Goal: Task Accomplishment & Management: Manage account settings

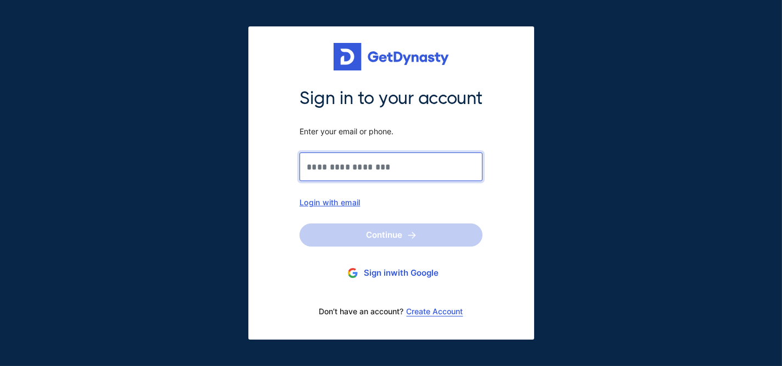
click at [342, 163] on input "Sign in to your account Enter your email or phone." at bounding box center [391, 166] width 183 height 29
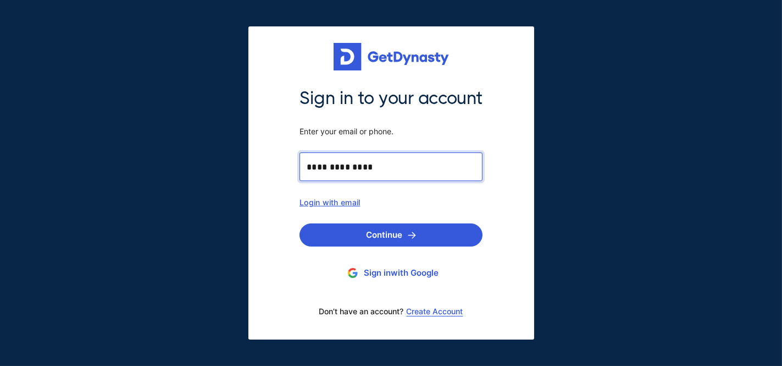
type input "**********"
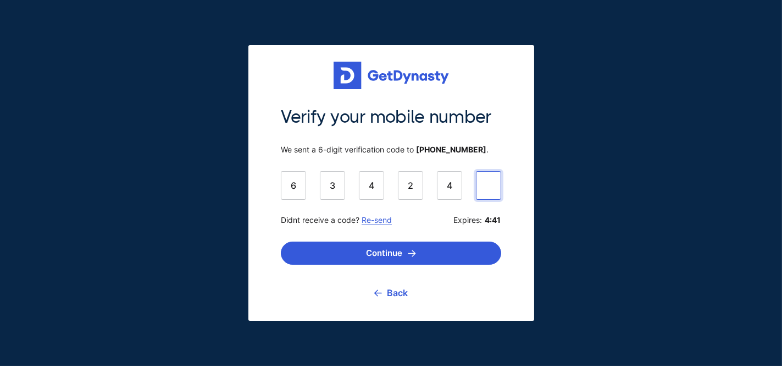
type input "******"
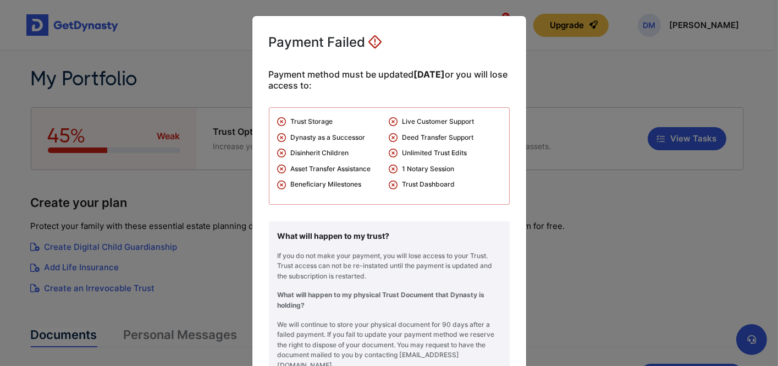
click at [423, 90] on span "Payment method must be updated within 25 days or you will lose access to:" at bounding box center [389, 80] width 241 height 22
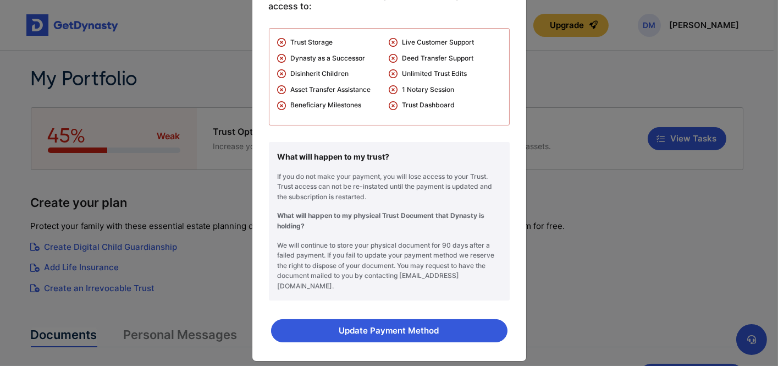
click at [585, 209] on div "Payment Failed Payment method must be updated within 25 days or you will lose a…" at bounding box center [389, 183] width 778 height 366
click at [373, 319] on button "Update Payment Method" at bounding box center [389, 330] width 236 height 23
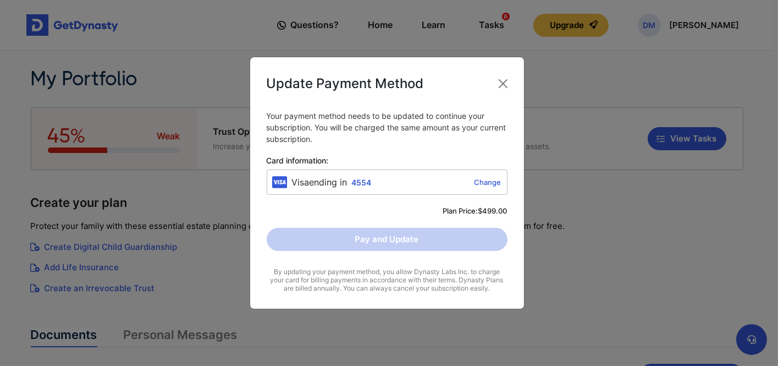
click at [485, 181] on link "Change" at bounding box center [438, 182] width 125 height 9
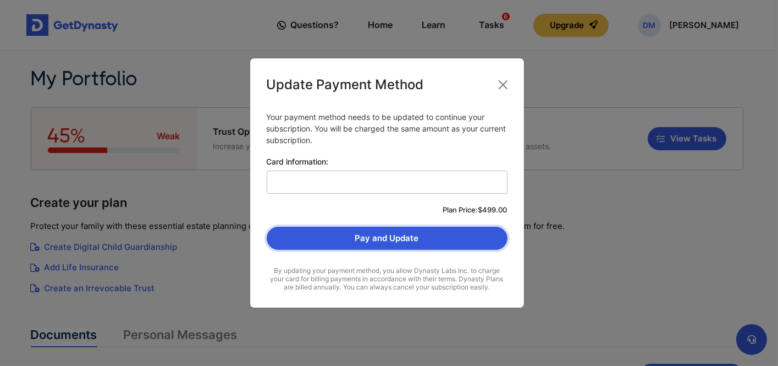
click at [393, 237] on button "Pay and Update" at bounding box center [387, 238] width 241 height 23
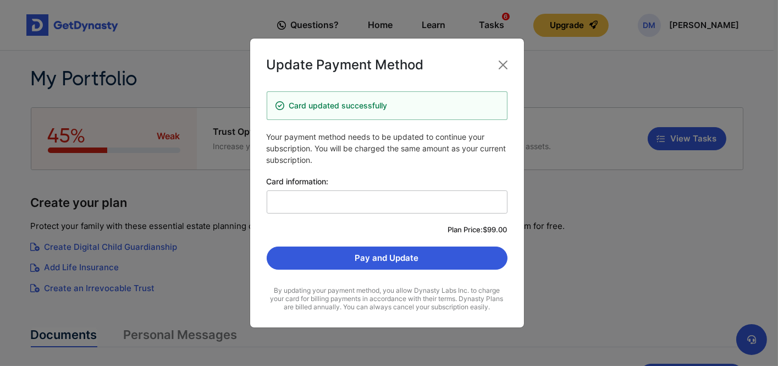
click at [378, 146] on p "Your payment method needs to be updated to continue your subscription. You will…" at bounding box center [387, 148] width 241 height 35
click at [377, 255] on button "Pay and Update" at bounding box center [387, 257] width 241 height 23
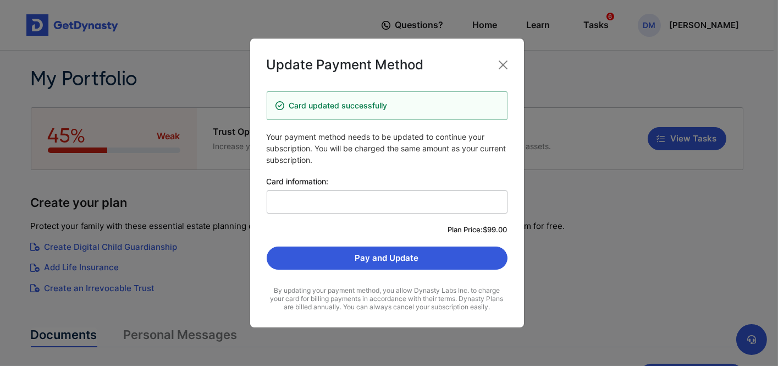
click at [385, 232] on div "Plan Price: $99.00" at bounding box center [387, 229] width 241 height 11
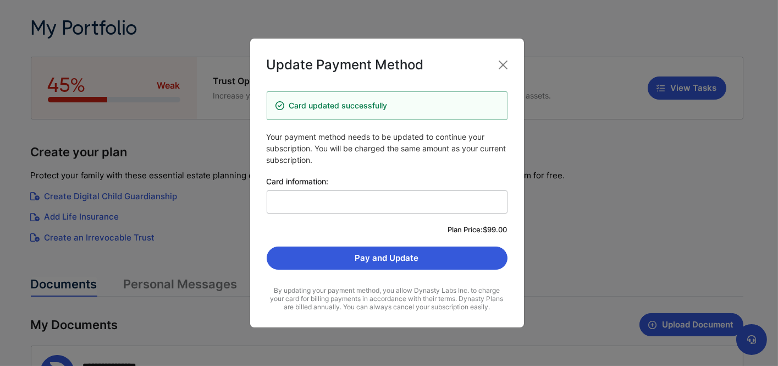
scroll to position [50, 0]
click at [506, 62] on button "Close" at bounding box center [503, 65] width 18 height 18
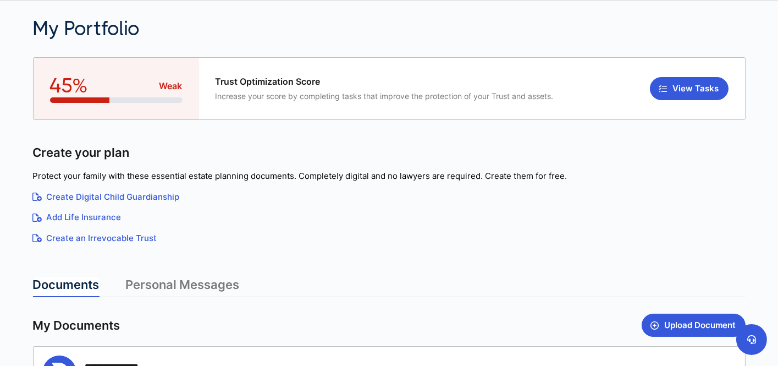
scroll to position [0, 0]
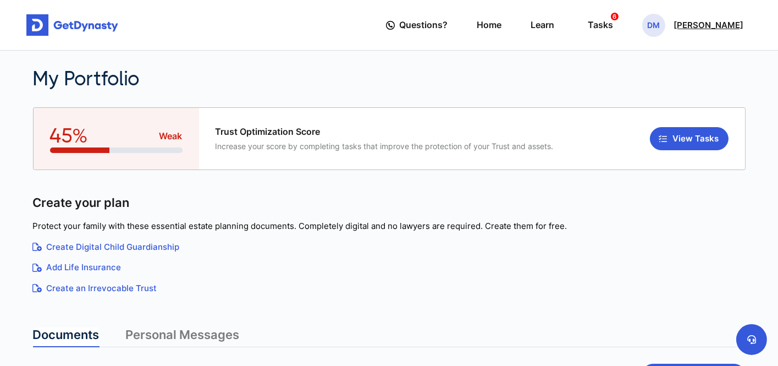
click at [662, 23] on span "DM" at bounding box center [653, 25] width 23 height 23
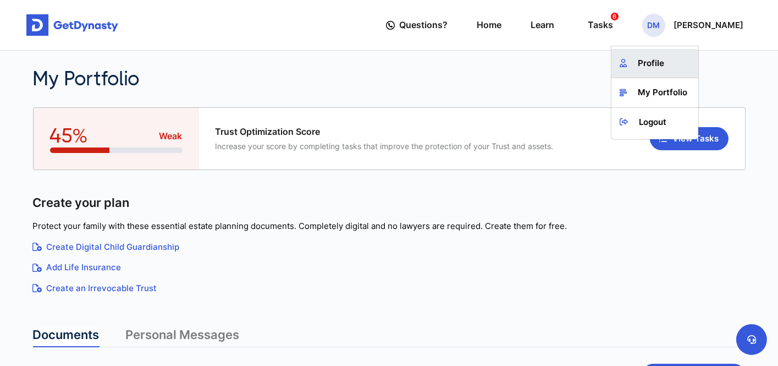
click at [669, 67] on link "Profile" at bounding box center [654, 63] width 87 height 29
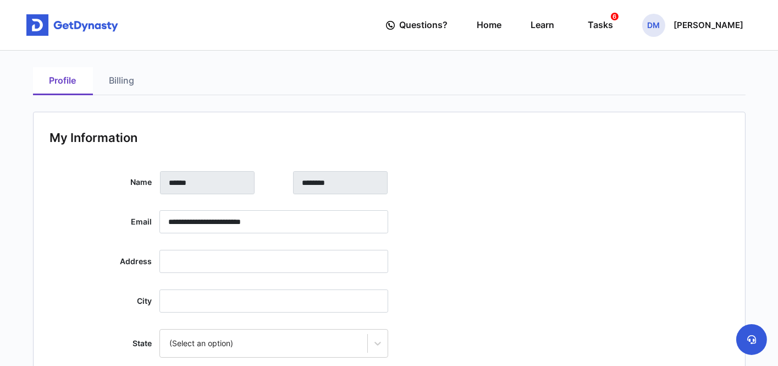
click at [113, 79] on link "Billing" at bounding box center [122, 81] width 58 height 28
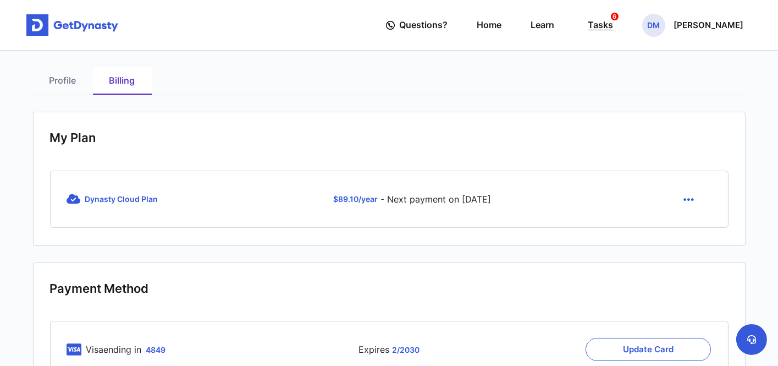
click at [613, 22] on div "Tasks 6" at bounding box center [600, 25] width 25 height 20
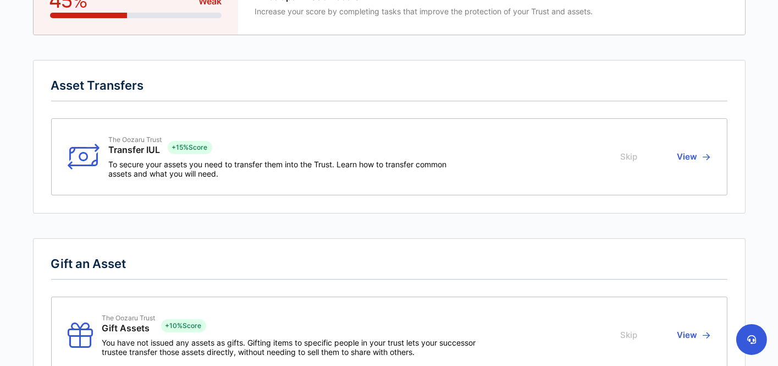
scroll to position [92, 0]
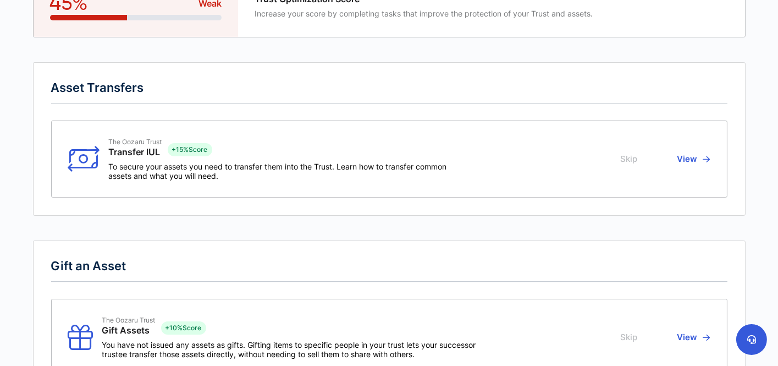
click at [303, 162] on span "To secure your assets you need to transfer them into the Trust. Learn how to tr…" at bounding box center [281, 171] width 344 height 19
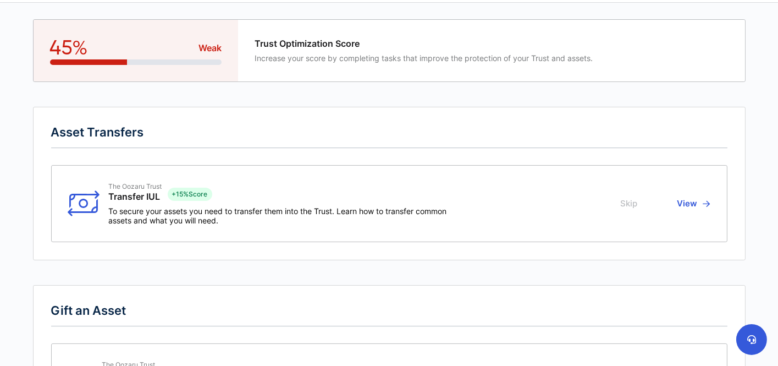
scroll to position [0, 0]
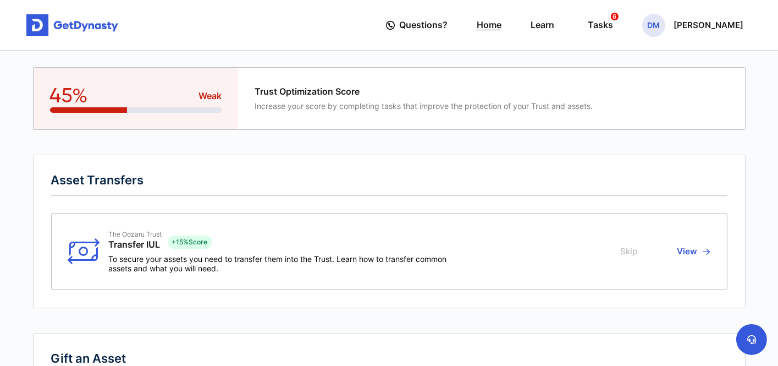
click at [501, 23] on link "Home" at bounding box center [489, 24] width 25 height 31
click at [554, 25] on link "Learn" at bounding box center [543, 24] width 24 height 31
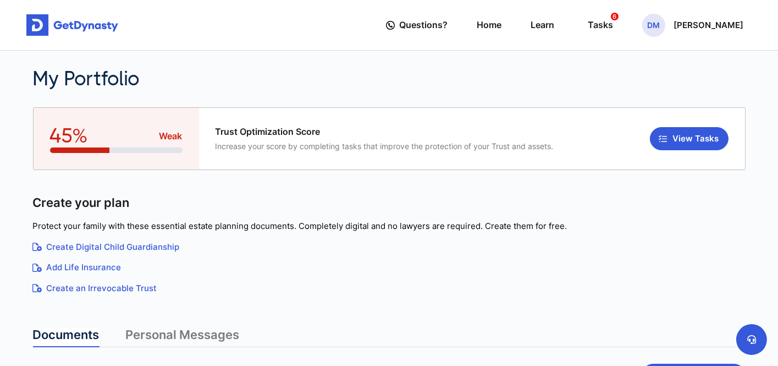
click at [564, 80] on div "My Portfolio" at bounding box center [389, 79] width 712 height 24
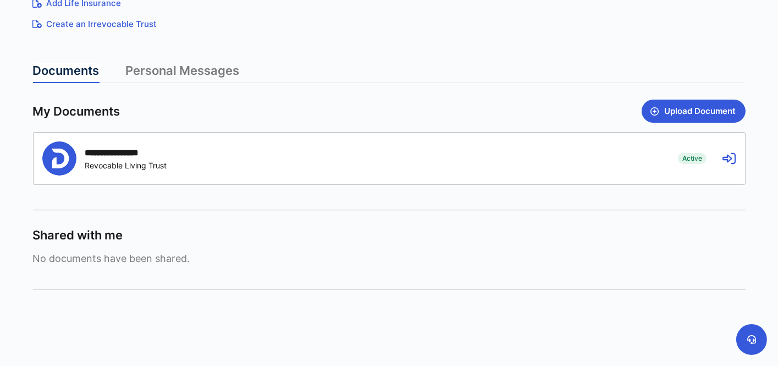
scroll to position [161, 0]
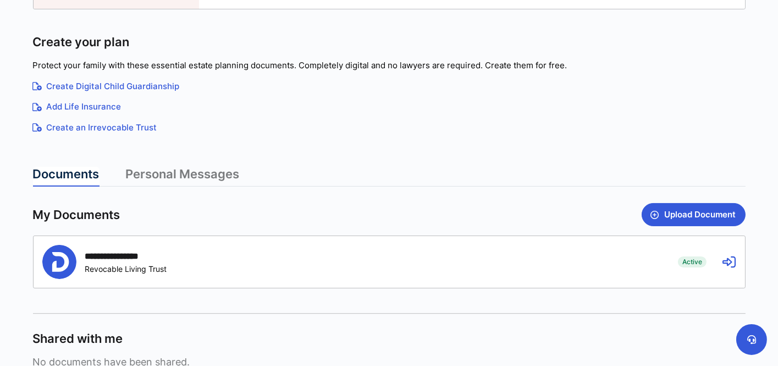
click at [100, 108] on link "Add Life Insurance" at bounding box center [389, 107] width 712 height 13
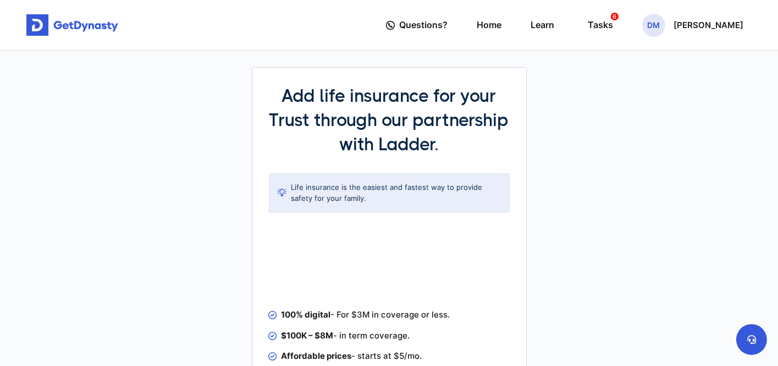
click at [432, 115] on h2 "Add life insurance for your Trust through our partnership with Ladder." at bounding box center [389, 120] width 241 height 73
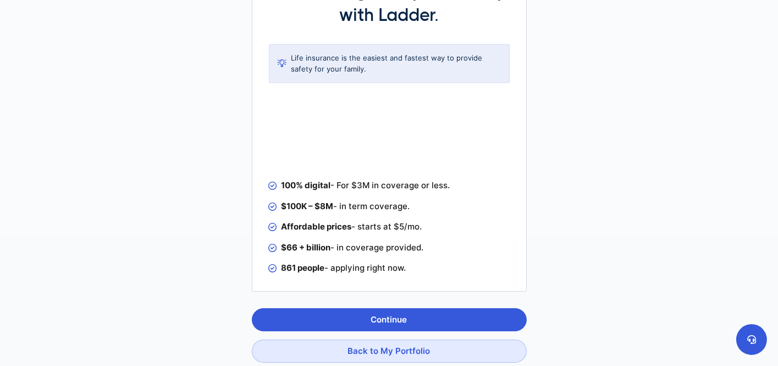
scroll to position [191, 0]
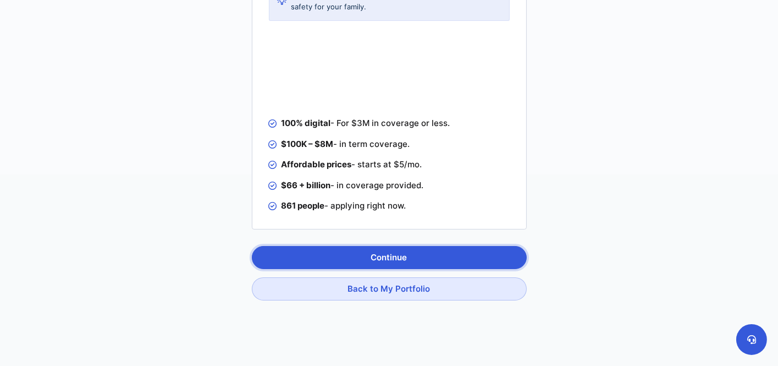
click at [395, 252] on button "Continue" at bounding box center [389, 257] width 275 height 23
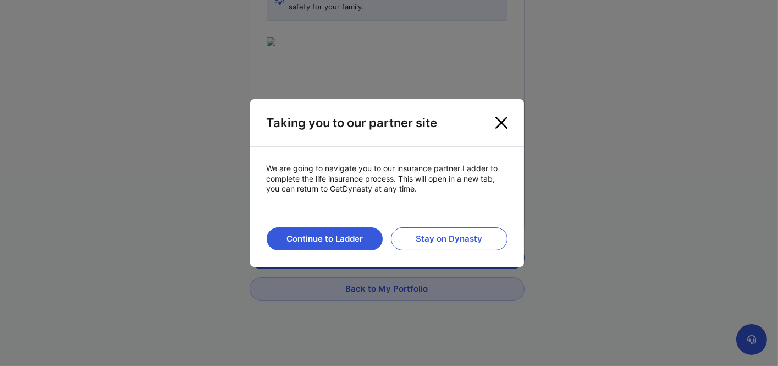
click at [498, 122] on button "Close" at bounding box center [501, 122] width 21 height 21
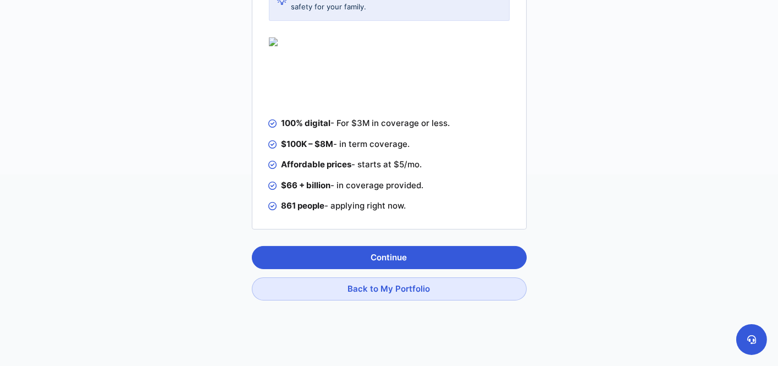
click at [606, 124] on div "Add life insurance for your Trust through our partnership with Ladder. Life ins…" at bounding box center [389, 118] width 726 height 518
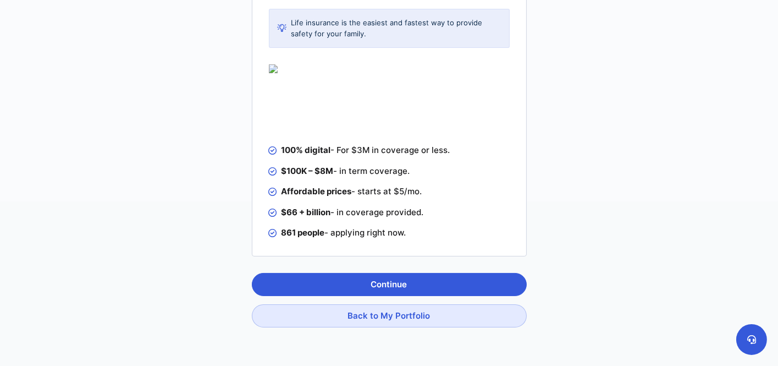
scroll to position [0, 0]
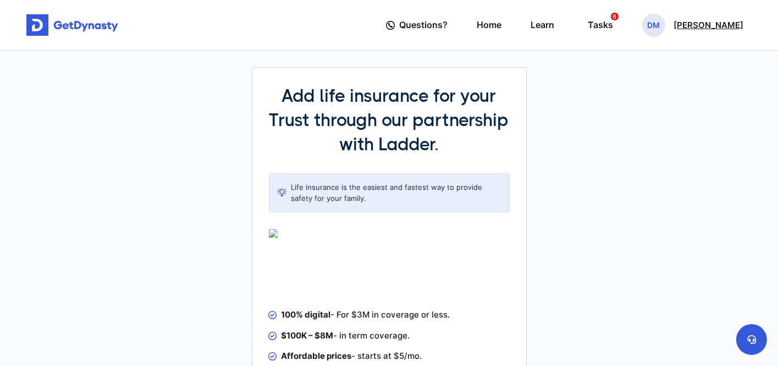
click at [685, 23] on p "[PERSON_NAME]" at bounding box center [708, 25] width 70 height 9
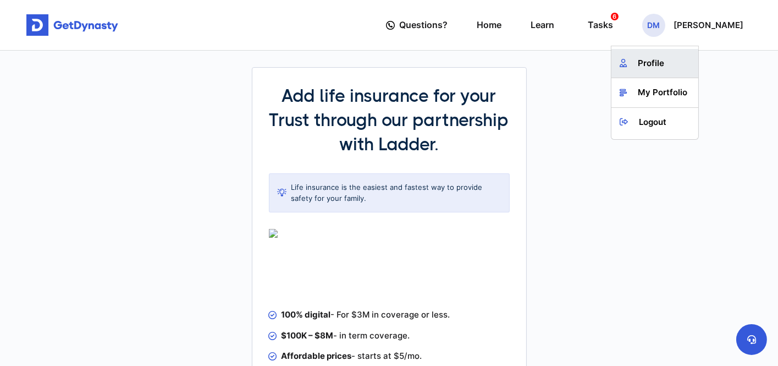
click at [649, 57] on link "Profile" at bounding box center [654, 63] width 87 height 29
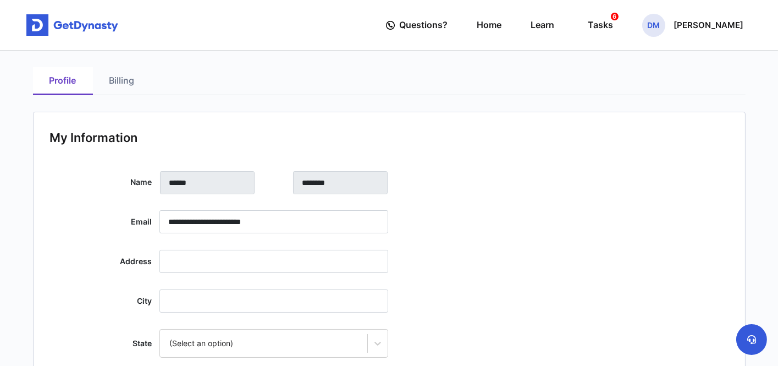
click at [32, 24] on img at bounding box center [72, 25] width 92 height 22
